Goal: Task Accomplishment & Management: Complete application form

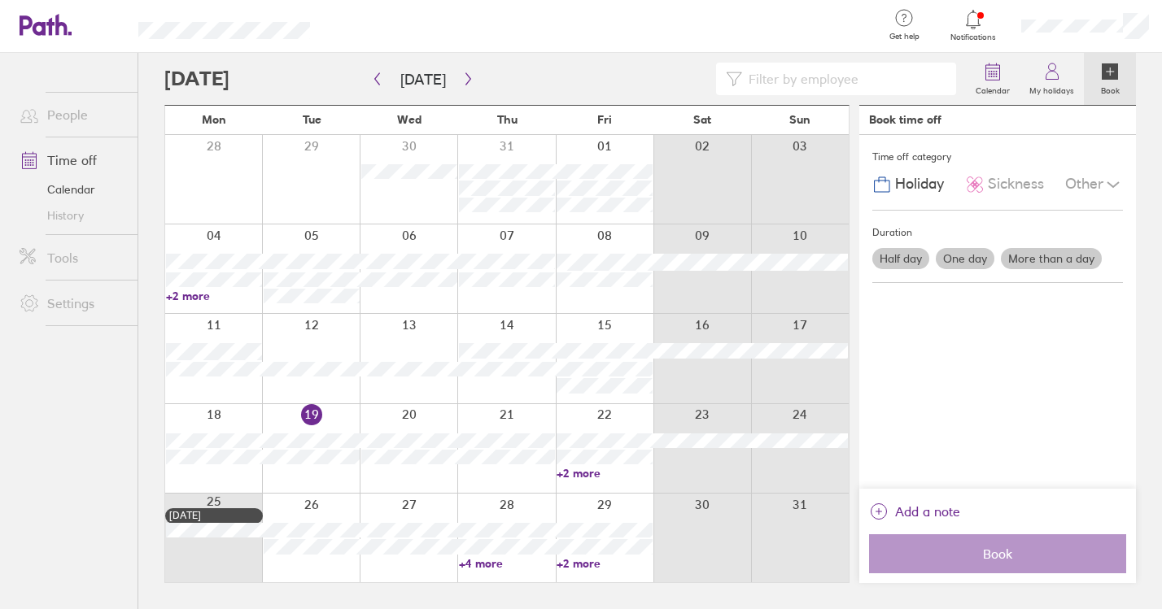
click at [484, 561] on link "+4 more" at bounding box center [507, 563] width 96 height 15
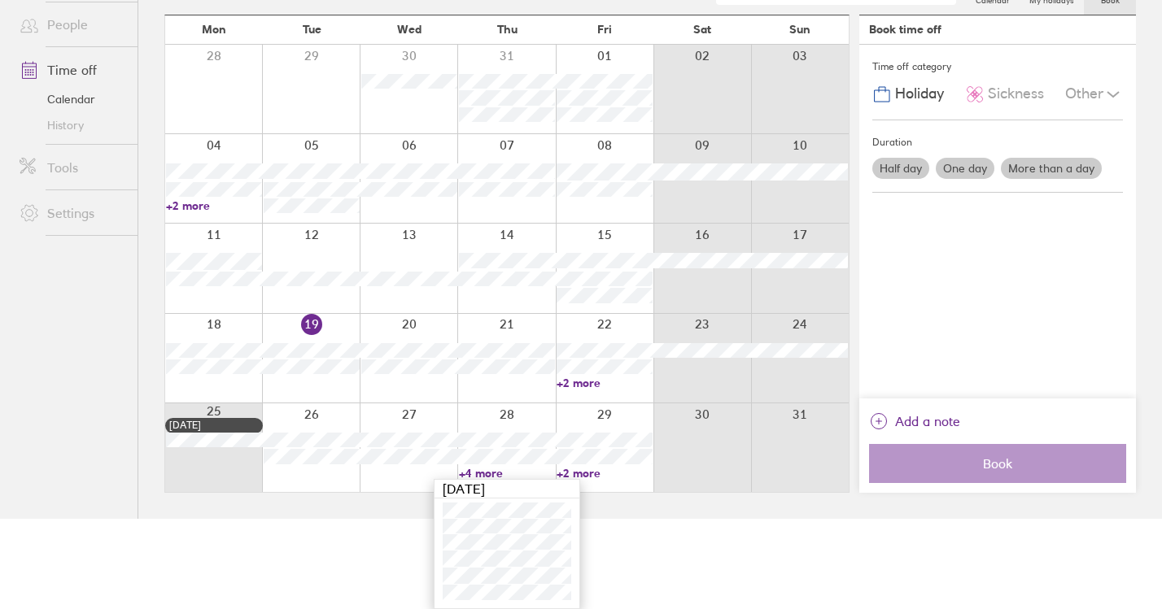
click at [620, 519] on html "Get help FAQs Contact us Notifications My profile Sign out People Time off Cale…" at bounding box center [581, 214] width 1162 height 609
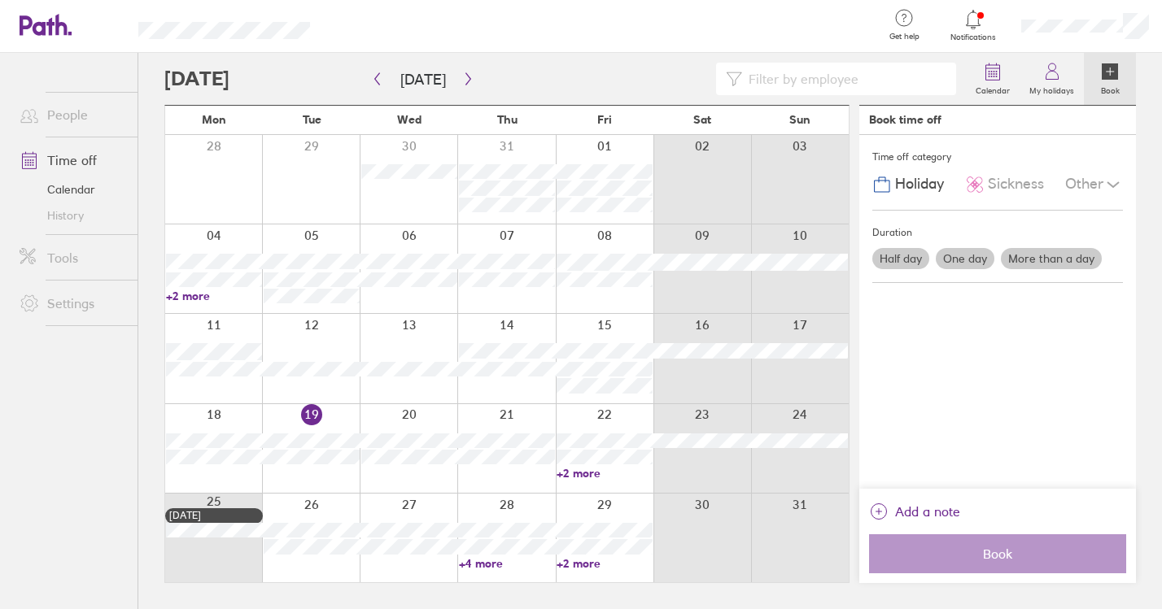
scroll to position [0, 0]
click at [458, 72] on button "button" at bounding box center [468, 79] width 20 height 27
